Goal: Task Accomplishment & Management: Use online tool/utility

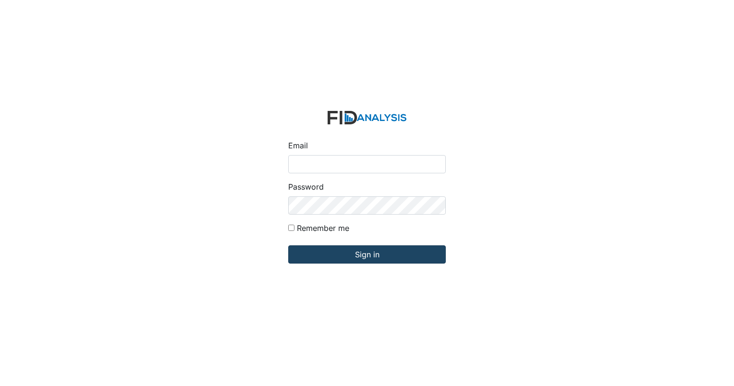
type input "[EMAIL_ADDRESS][DOMAIN_NAME]"
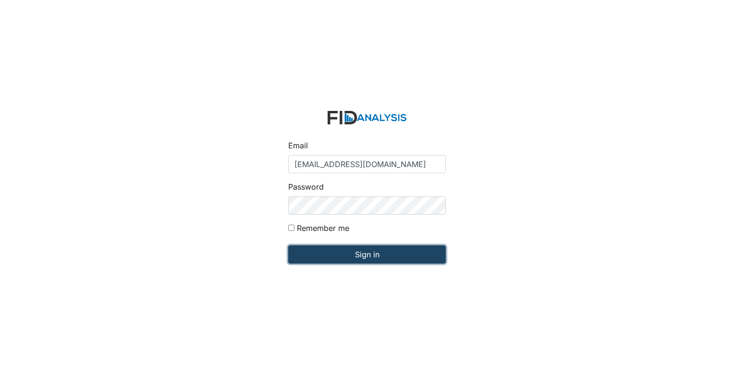
click at [342, 262] on input "Sign in" at bounding box center [366, 254] width 157 height 18
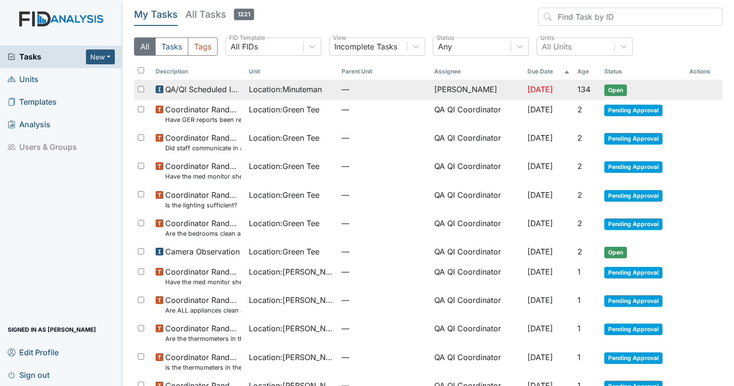
click at [214, 90] on span "QA/QI Scheduled Inspection" at bounding box center [202, 90] width 75 height 12
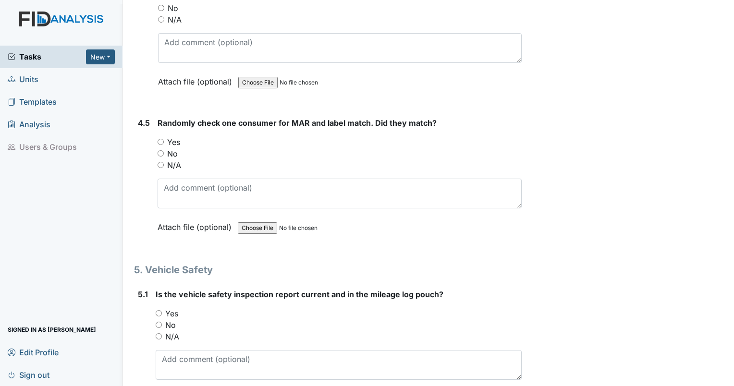
scroll to position [6575, 0]
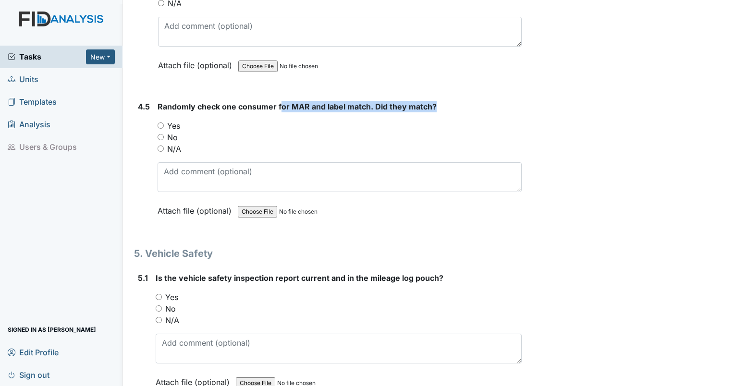
drag, startPoint x: 279, startPoint y: 85, endPoint x: 458, endPoint y: 75, distance: 178.9
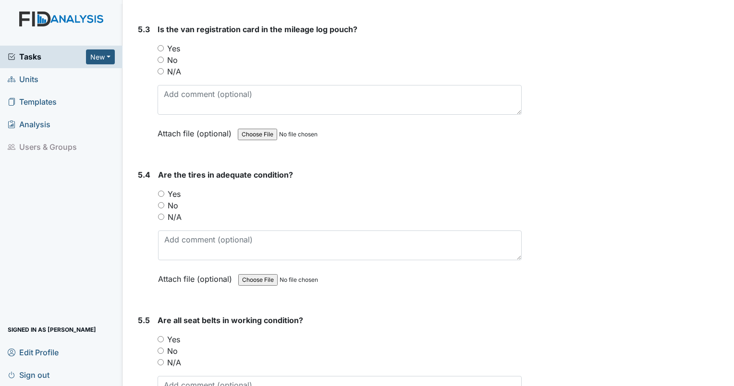
scroll to position [7106, 0]
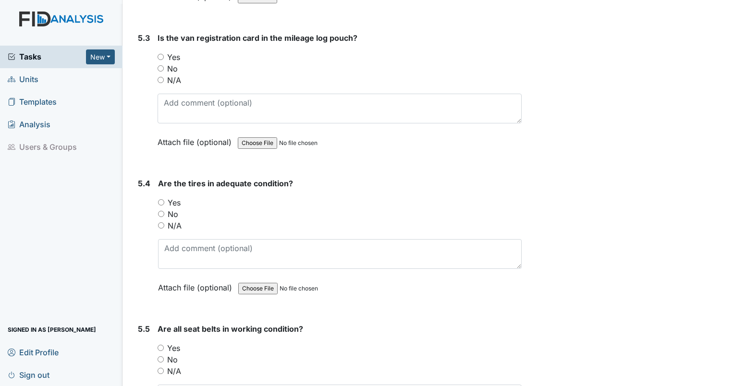
click at [37, 54] on span "Tasks" at bounding box center [47, 57] width 78 height 12
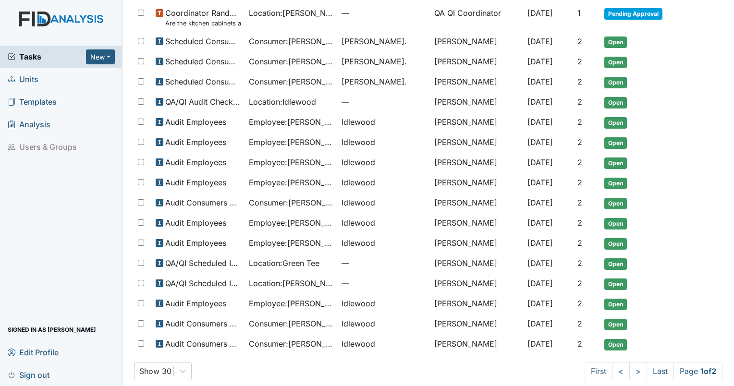
scroll to position [432, 0]
